Goal: Task Accomplishment & Management: Complete application form

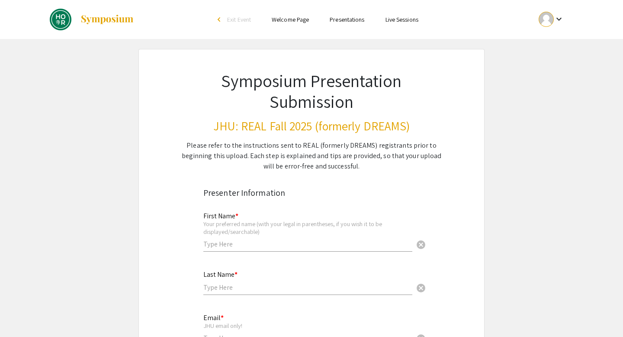
click at [267, 240] on input "text" at bounding box center [307, 243] width 209 height 9
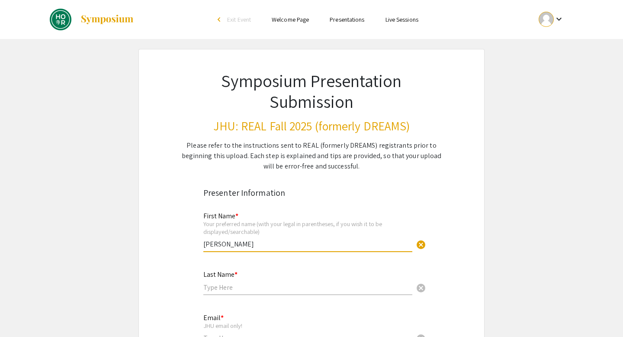
type input "[PERSON_NAME]"
click at [235, 290] on input "text" at bounding box center [307, 287] width 209 height 9
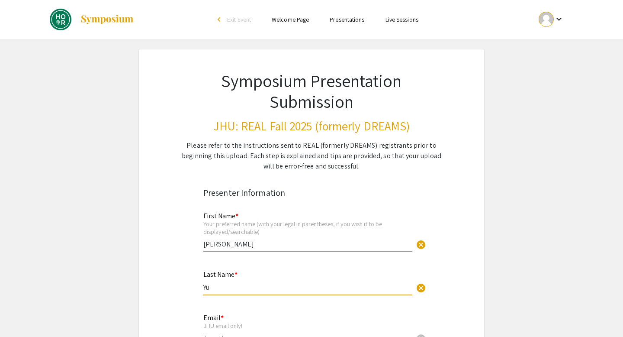
type input "Yu"
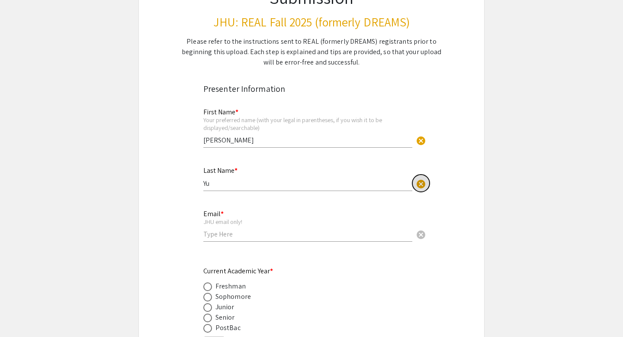
scroll to position [109, 0]
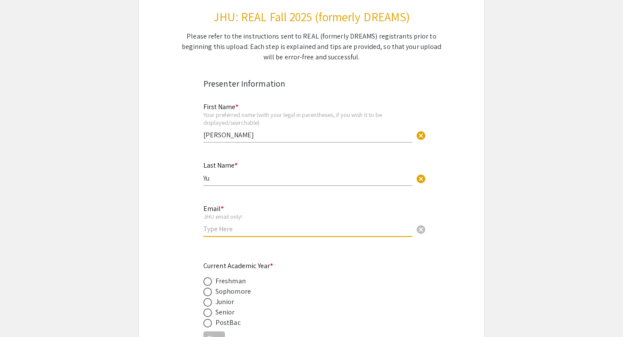
click at [227, 233] on input "email" at bounding box center [307, 228] width 209 height 9
type input "[EMAIL_ADDRESS][DOMAIN_NAME]"
click at [207, 314] on span at bounding box center [207, 312] width 9 height 9
click at [207, 314] on input "radio" at bounding box center [207, 312] width 9 height 9
radio input "true"
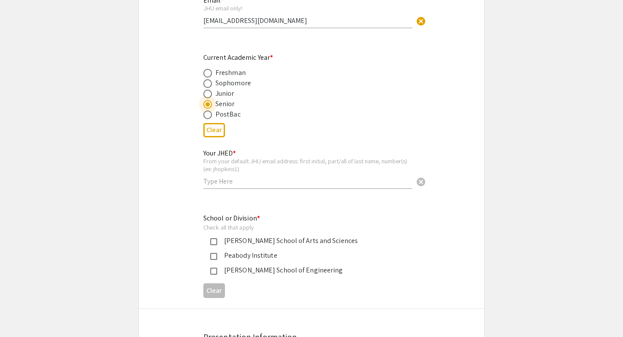
scroll to position [323, 0]
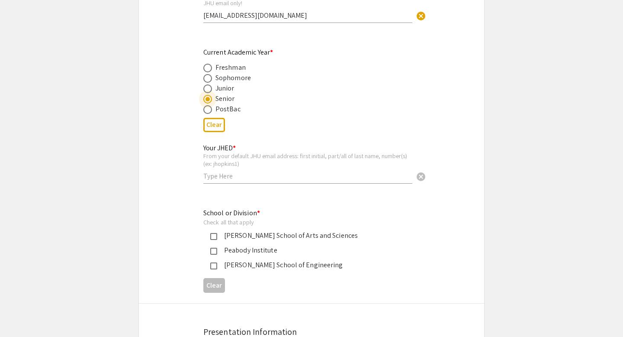
click at [268, 178] on input "text" at bounding box center [307, 175] width 209 height 9
type input "ayu34"
click at [251, 267] on div "[PERSON_NAME] School of Engineering" at bounding box center [308, 265] width 182 height 10
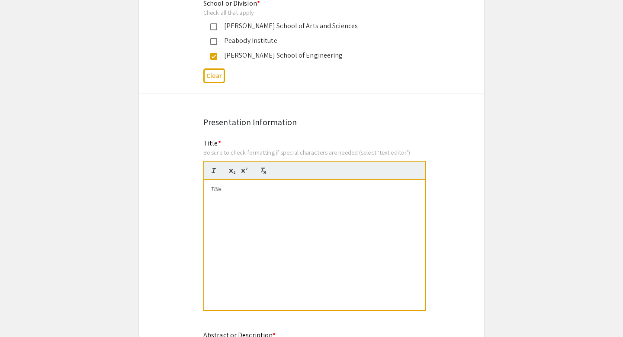
scroll to position [533, 0]
click at [241, 196] on div at bounding box center [314, 245] width 221 height 130
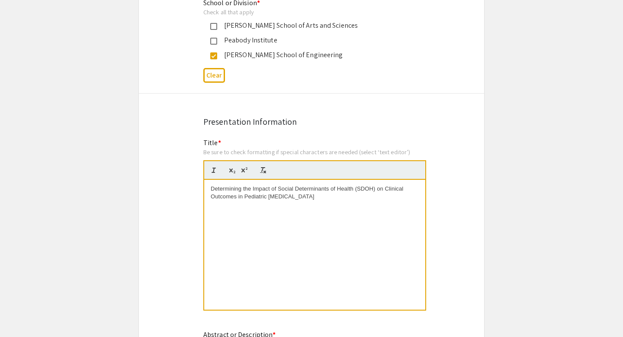
scroll to position [0, 0]
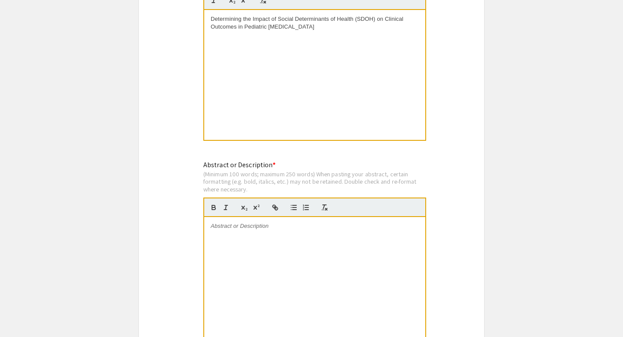
click at [296, 274] on div at bounding box center [314, 282] width 221 height 130
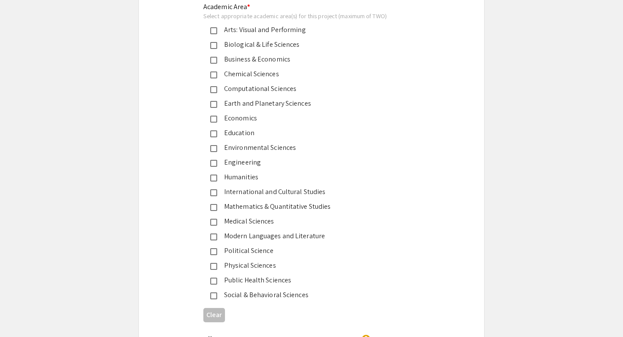
scroll to position [1081, 0]
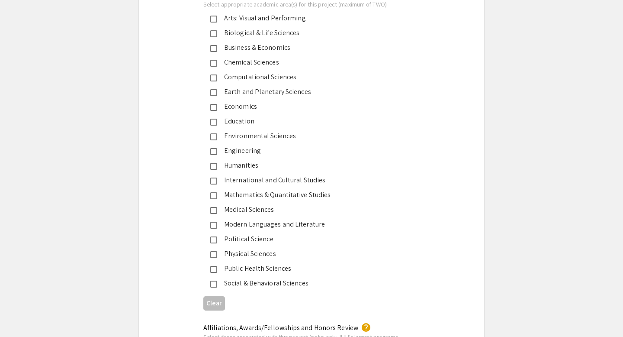
click at [215, 213] on mat-pseudo-checkbox at bounding box center [213, 210] width 7 height 7
click at [215, 270] on mat-pseudo-checkbox at bounding box center [213, 269] width 7 height 7
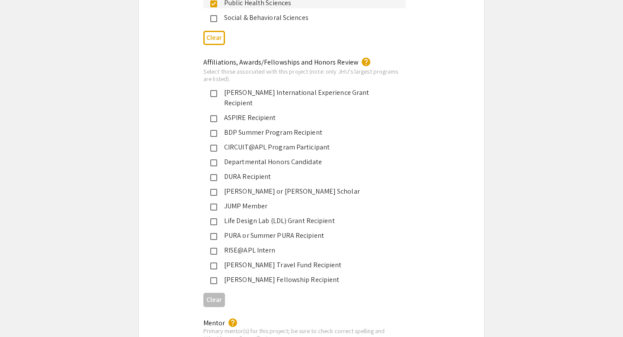
scroll to position [1346, 0]
click at [228, 230] on div "PURA or Summer PURA Recipient" at bounding box center [308, 235] width 182 height 10
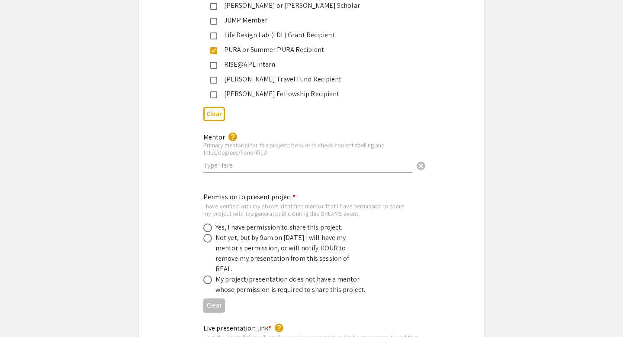
scroll to position [1533, 0]
click at [229, 159] on input "text" at bounding box center [307, 163] width 209 height 9
paste input "[PERSON_NAME], MD"
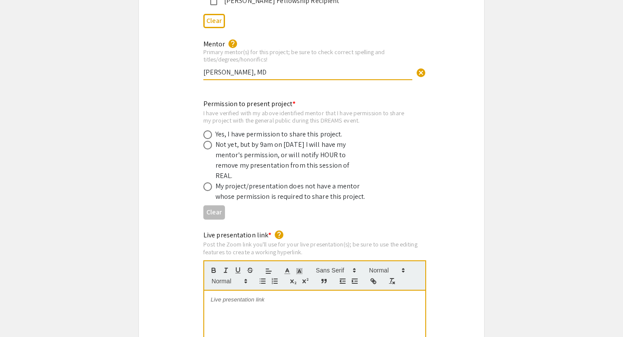
scroll to position [1625, 0]
type input "[PERSON_NAME], MD"
click at [208, 130] on span at bounding box center [207, 134] width 9 height 9
click at [208, 130] on input "radio" at bounding box center [207, 134] width 9 height 9
radio input "true"
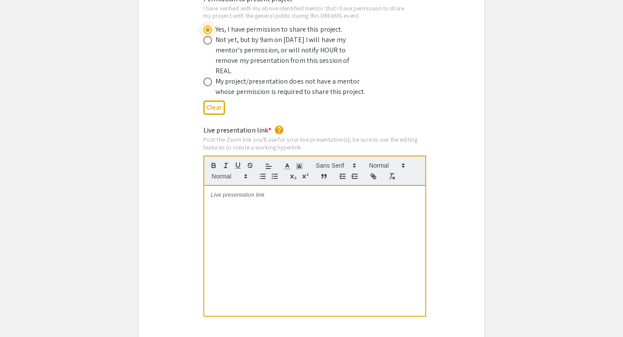
click at [239, 191] on div at bounding box center [314, 251] width 221 height 130
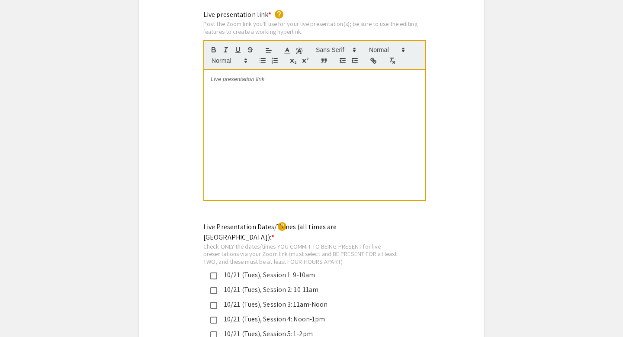
scroll to position [0, 0]
click at [172, 123] on div "Live presentation link * help Post the Zoom link you'll use for your live prese…" at bounding box center [311, 111] width 345 height 203
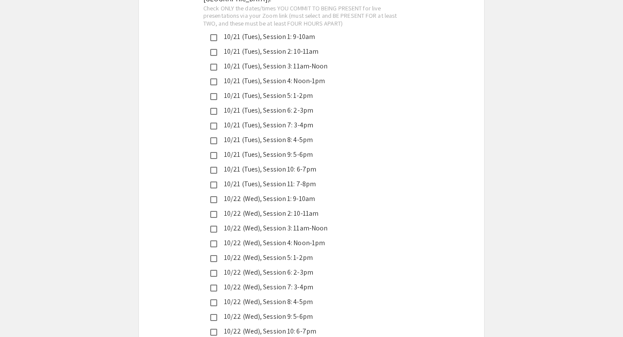
scroll to position [2085, 0]
click at [212, 195] on mat-pseudo-checkbox at bounding box center [213, 198] width 7 height 7
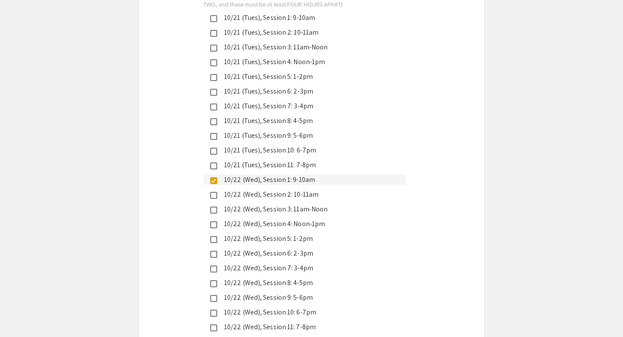
scroll to position [2104, 0]
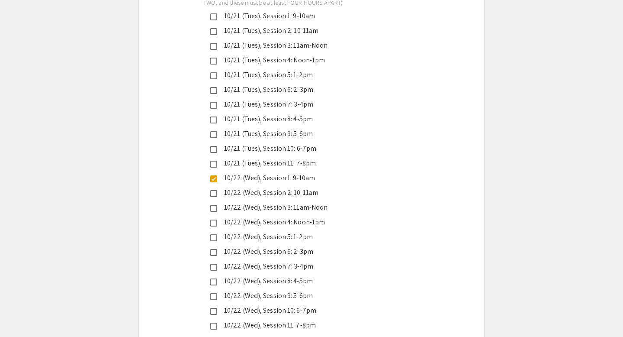
click at [215, 249] on mat-pseudo-checkbox at bounding box center [213, 252] width 7 height 7
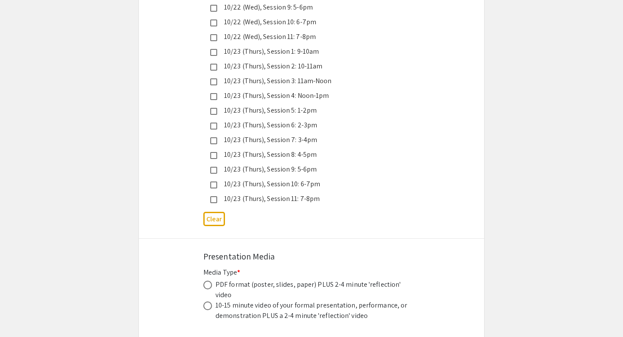
scroll to position [2460, 0]
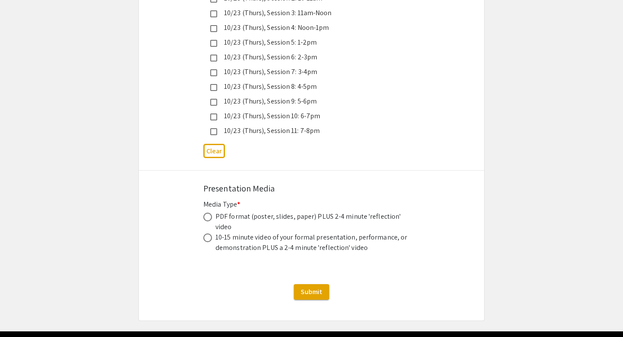
click at [209, 213] on span at bounding box center [207, 217] width 9 height 9
click at [209, 213] on input "radio" at bounding box center [207, 217] width 9 height 9
radio input "true"
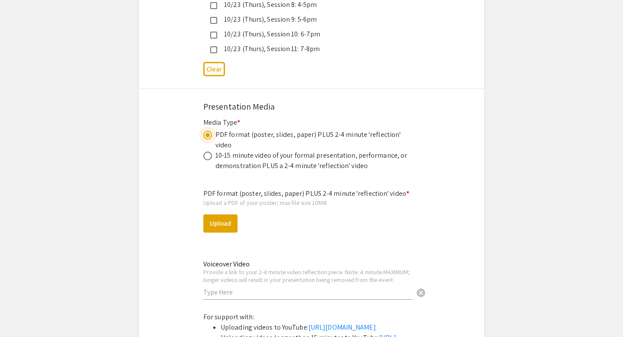
scroll to position [2544, 0]
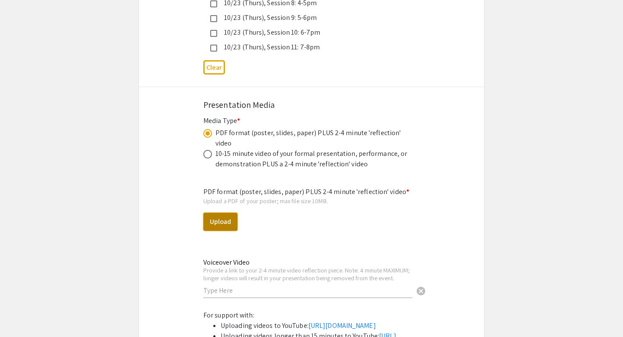
click at [224, 213] on button "Upload" at bounding box center [220, 222] width 34 height 18
click at [225, 213] on button "Upload" at bounding box center [220, 222] width 34 height 18
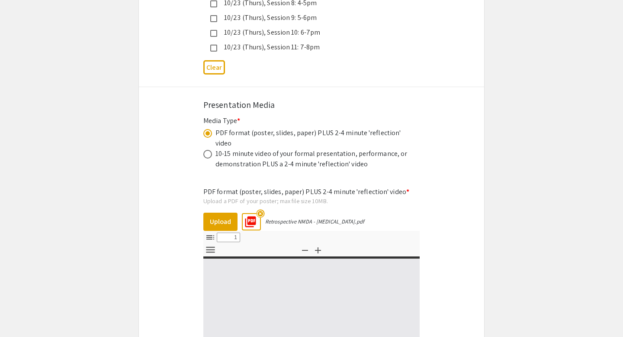
type input "0"
select select "custom"
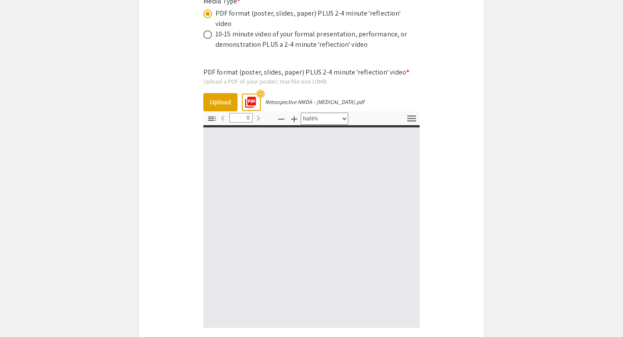
type input "1"
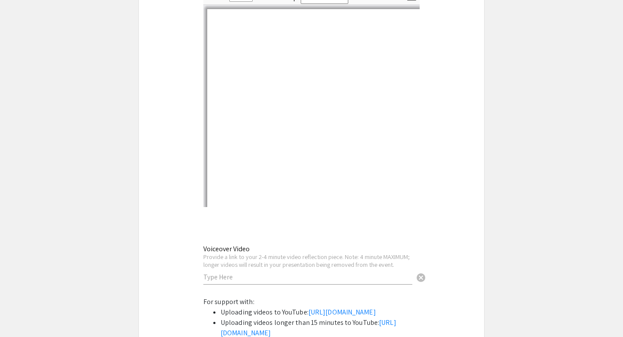
scroll to position [2831, 0]
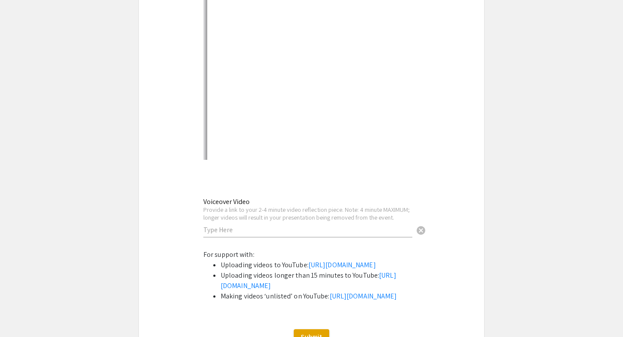
select select "auto"
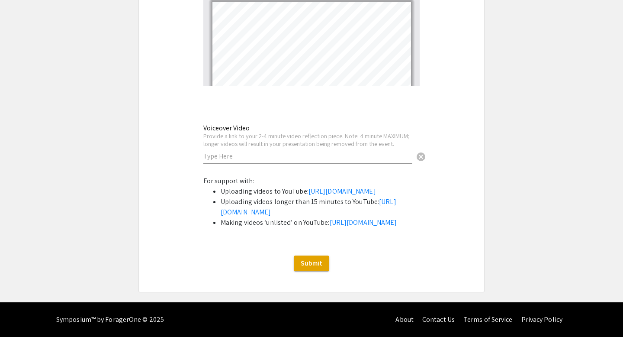
scroll to position [2912, 0]
click at [326, 152] on input "text" at bounding box center [307, 156] width 209 height 9
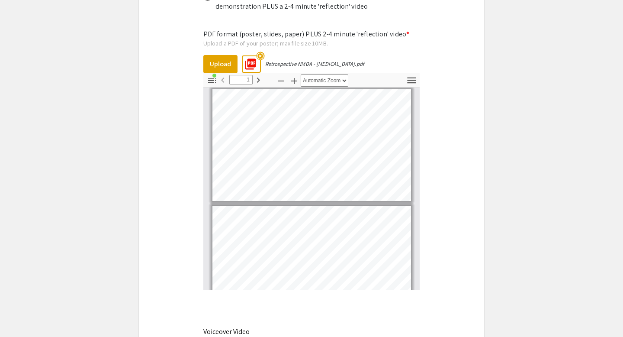
scroll to position [2724, 0]
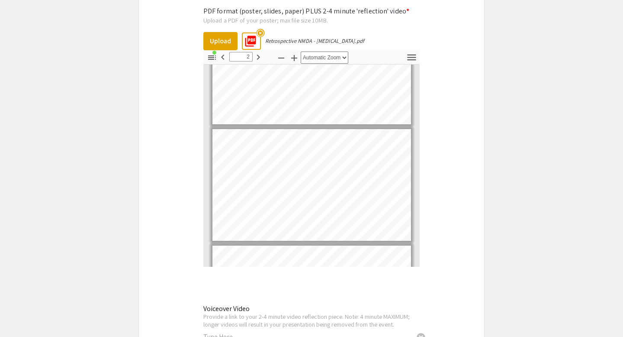
type input "3"
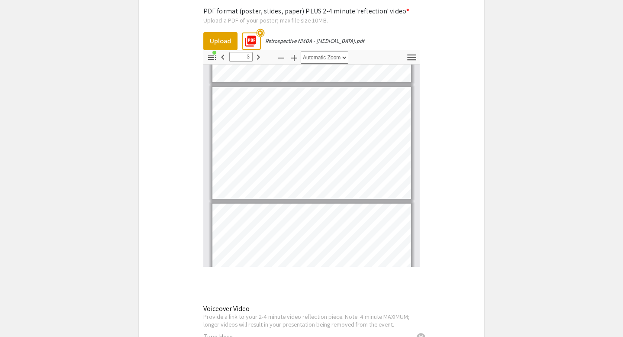
scroll to position [2915, 0]
